Goal: Task Accomplishment & Management: Manage account settings

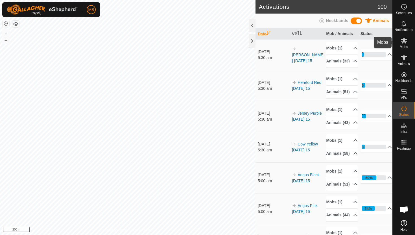
click at [407, 43] on icon at bounding box center [404, 40] width 7 height 7
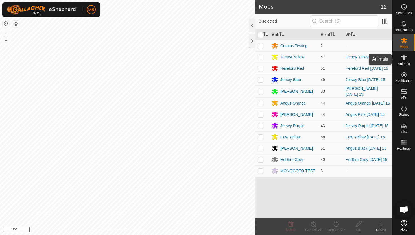
click at [405, 62] on span "Animals" at bounding box center [404, 63] width 12 height 3
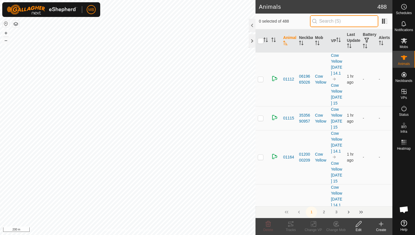
click at [356, 22] on input "text" at bounding box center [344, 21] width 68 height 12
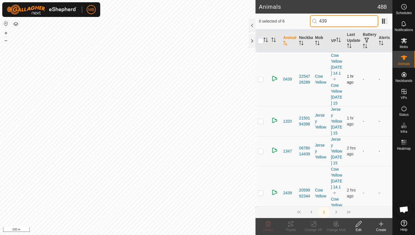
type input "439"
click at [260, 81] on p-checkbox at bounding box center [261, 79] width 6 height 5
checkbox input "true"
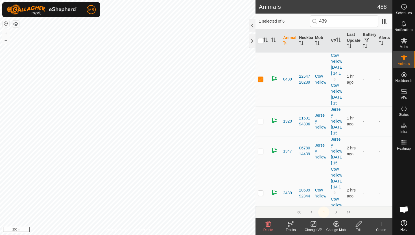
click at [359, 226] on icon at bounding box center [358, 224] width 7 height 7
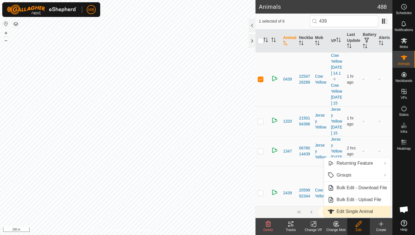
click at [350, 210] on link "Edit Single Animal" at bounding box center [357, 211] width 66 height 11
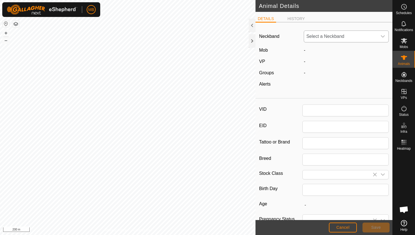
type input "0439"
type input "493"
type input "[DATE]"
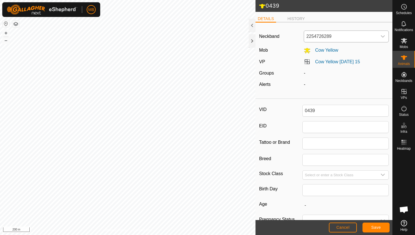
click at [345, 40] on span "2254726289" at bounding box center [340, 36] width 73 height 11
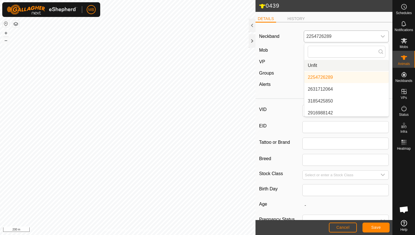
click at [343, 69] on li "Unfit" at bounding box center [346, 65] width 84 height 11
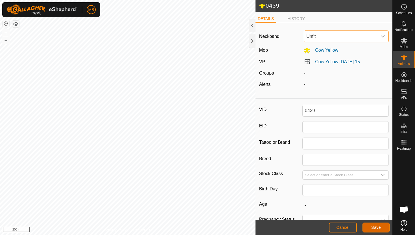
click at [376, 225] on span "Save" at bounding box center [376, 227] width 10 height 5
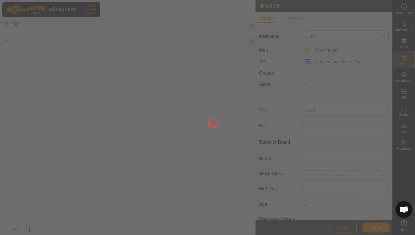
type input "-"
type input "493 kg"
type input "-"
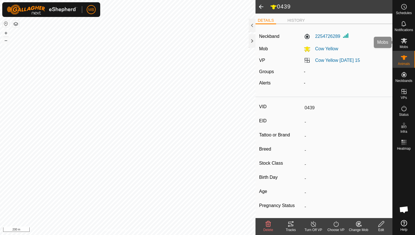
click at [401, 46] on span "Mobs" at bounding box center [404, 46] width 8 height 3
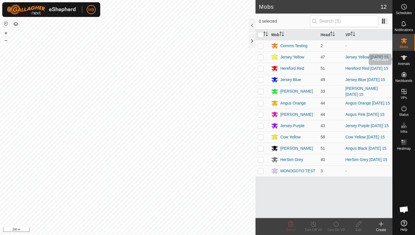
click at [403, 62] on span "Animals" at bounding box center [404, 63] width 12 height 3
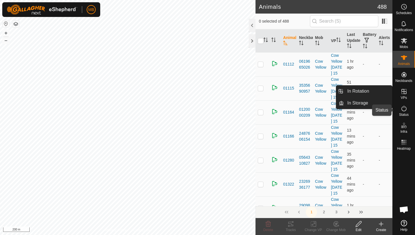
click at [402, 113] on span "Status" at bounding box center [404, 114] width 10 height 3
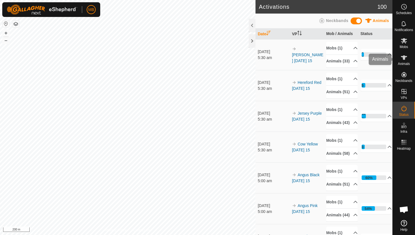
click at [405, 66] on div "Animals" at bounding box center [404, 59] width 22 height 17
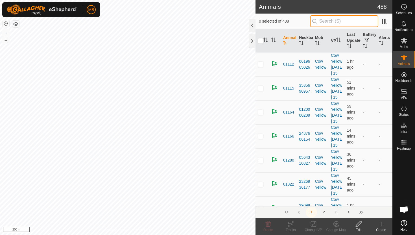
click at [353, 20] on input "text" at bounding box center [344, 21] width 68 height 12
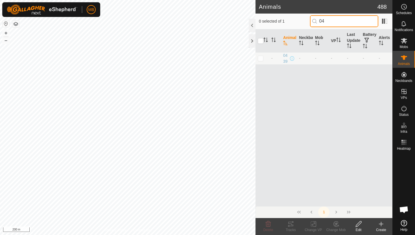
type input "0"
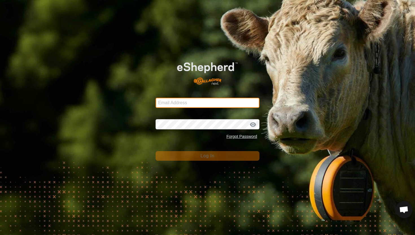
type input "[PERSON_NAME][EMAIL_ADDRESS][DOMAIN_NAME]"
